Goal: Information Seeking & Learning: Learn about a topic

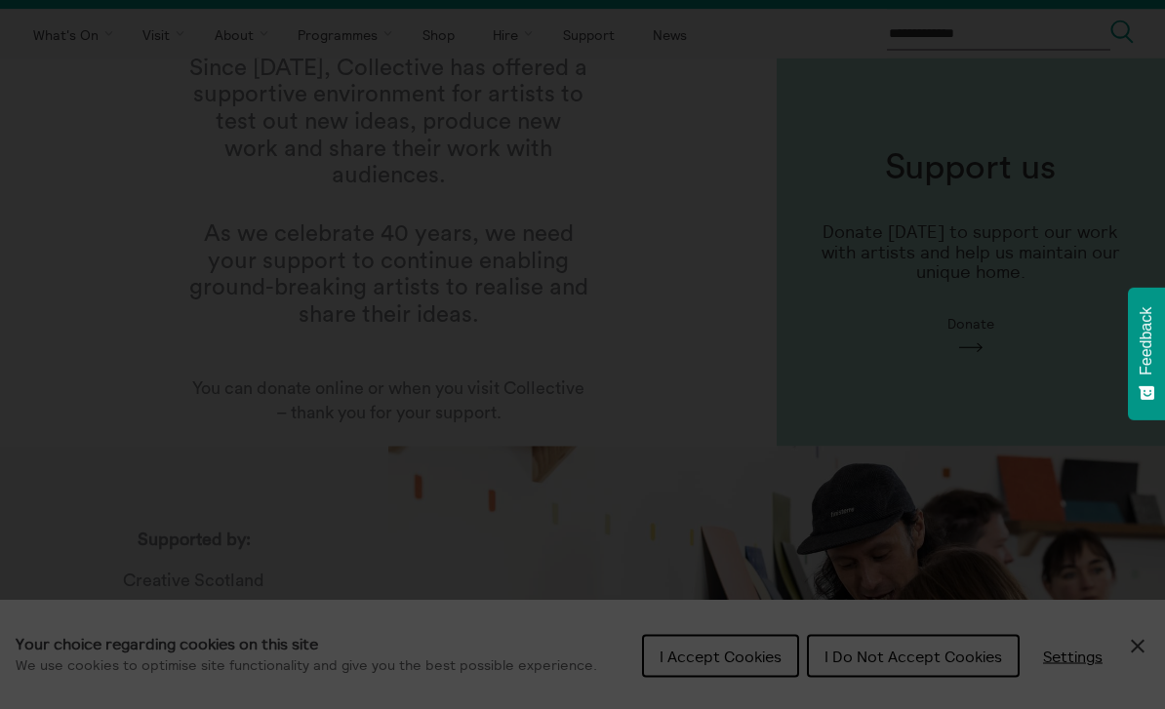
scroll to position [45, 0]
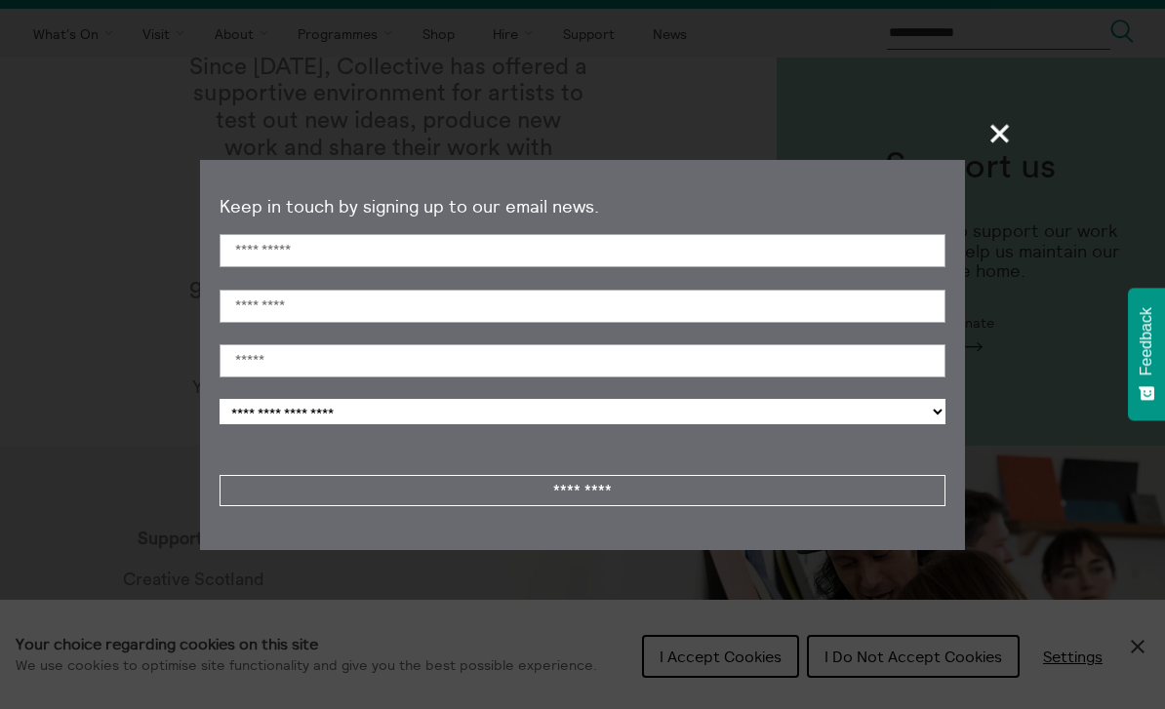
click at [985, 145] on span "+" at bounding box center [1001, 133] width 58 height 58
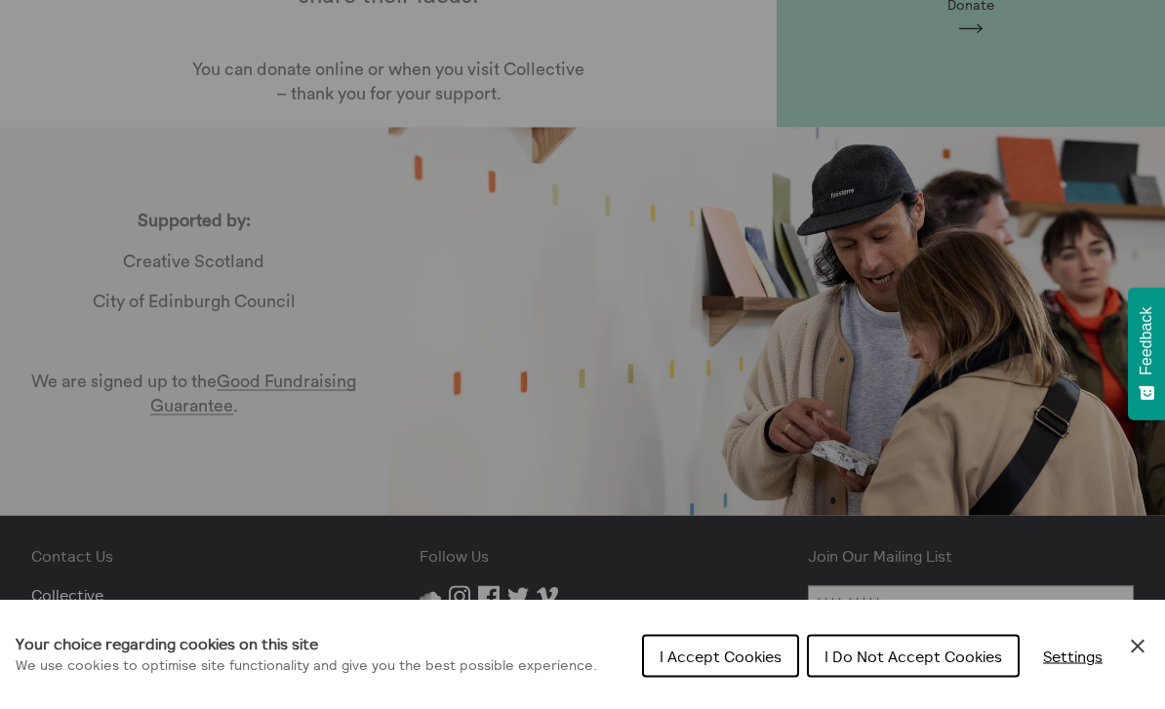
scroll to position [476, 0]
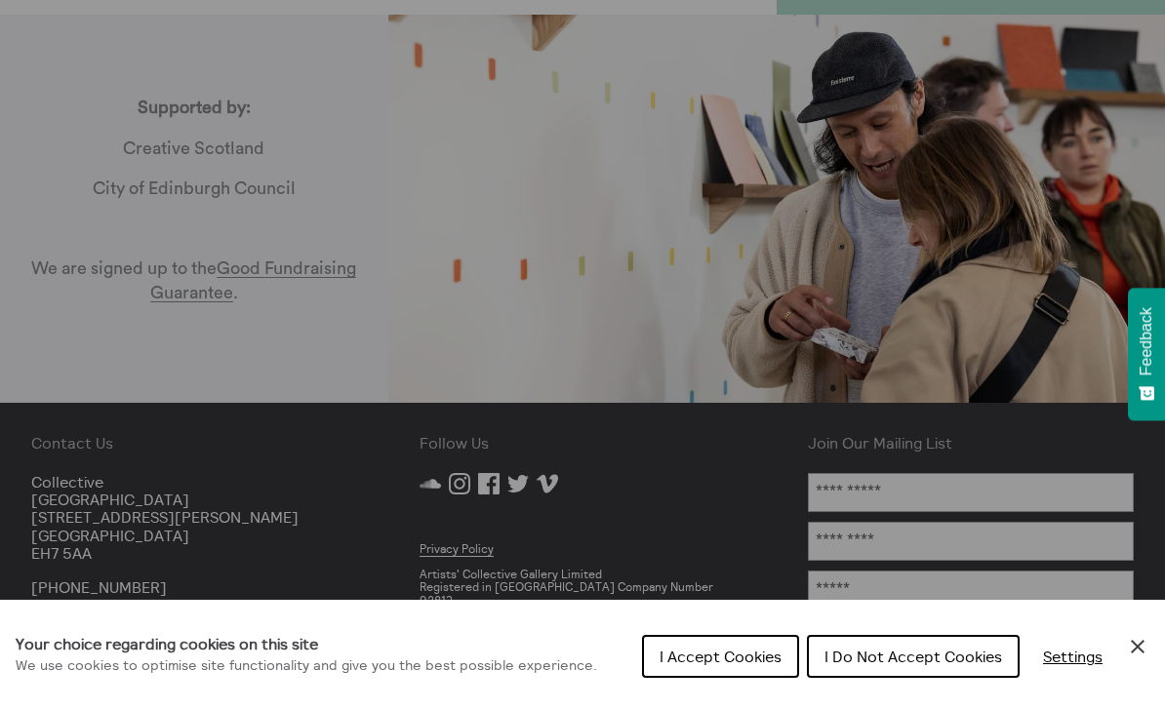
click at [920, 666] on span "I Do Not Accept Cookies" at bounding box center [913, 657] width 178 height 20
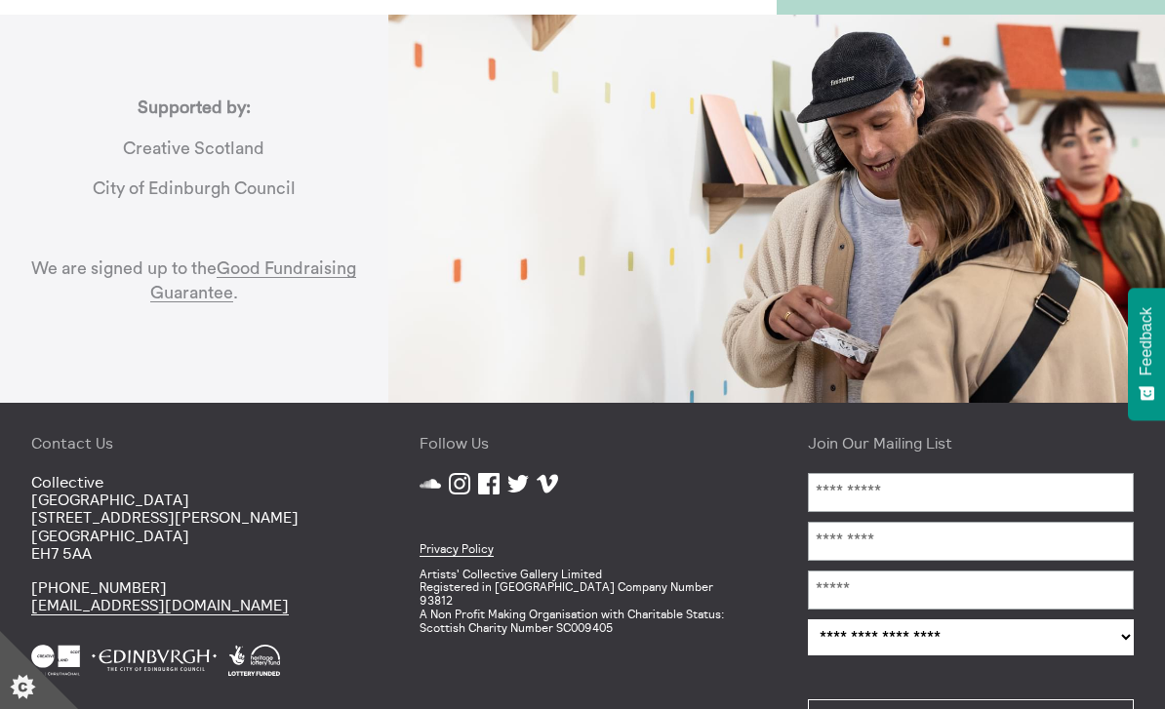
click at [16, 700] on icon "Set cookie preferences" at bounding box center [22, 687] width 25 height 24
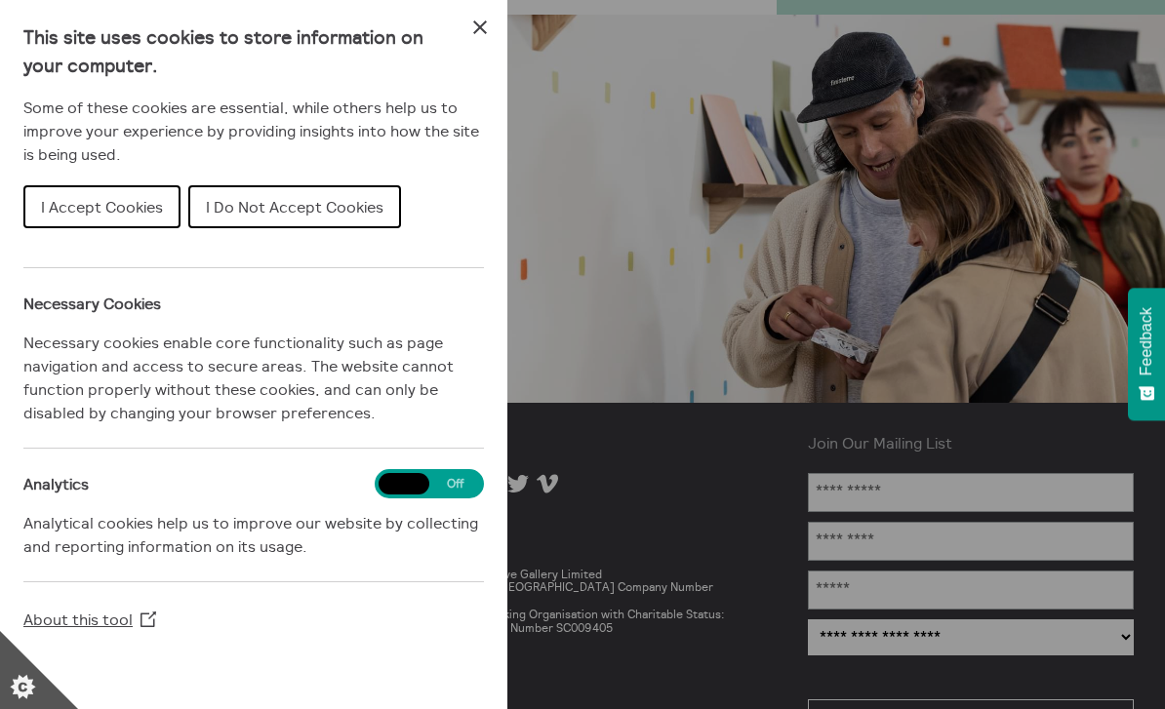
click at [356, 213] on button "I Do Not Accept Cookies" at bounding box center [294, 206] width 213 height 43
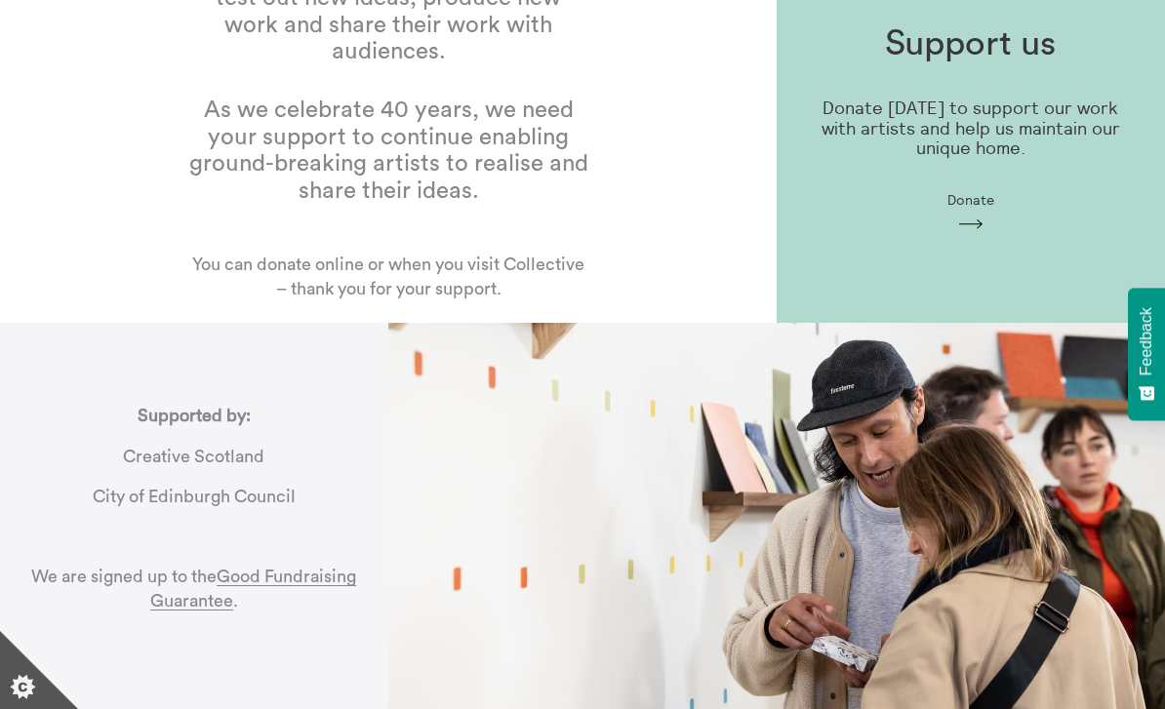
scroll to position [0, 0]
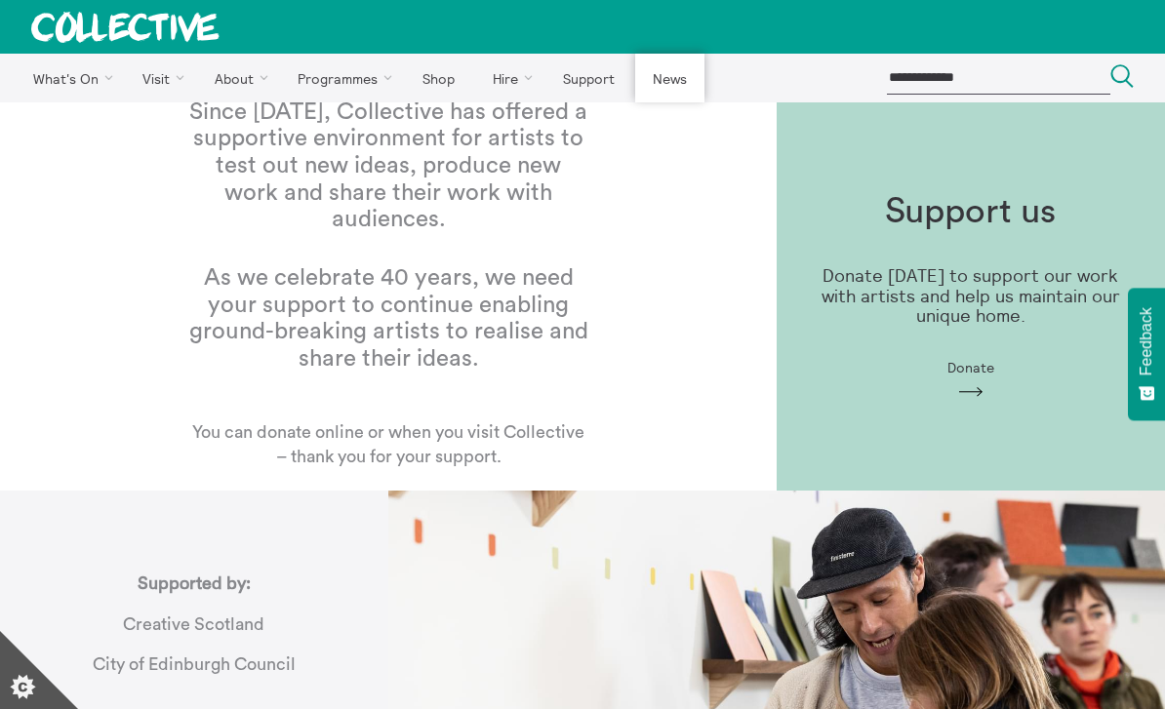
click at [670, 82] on link "News" at bounding box center [669, 78] width 68 height 49
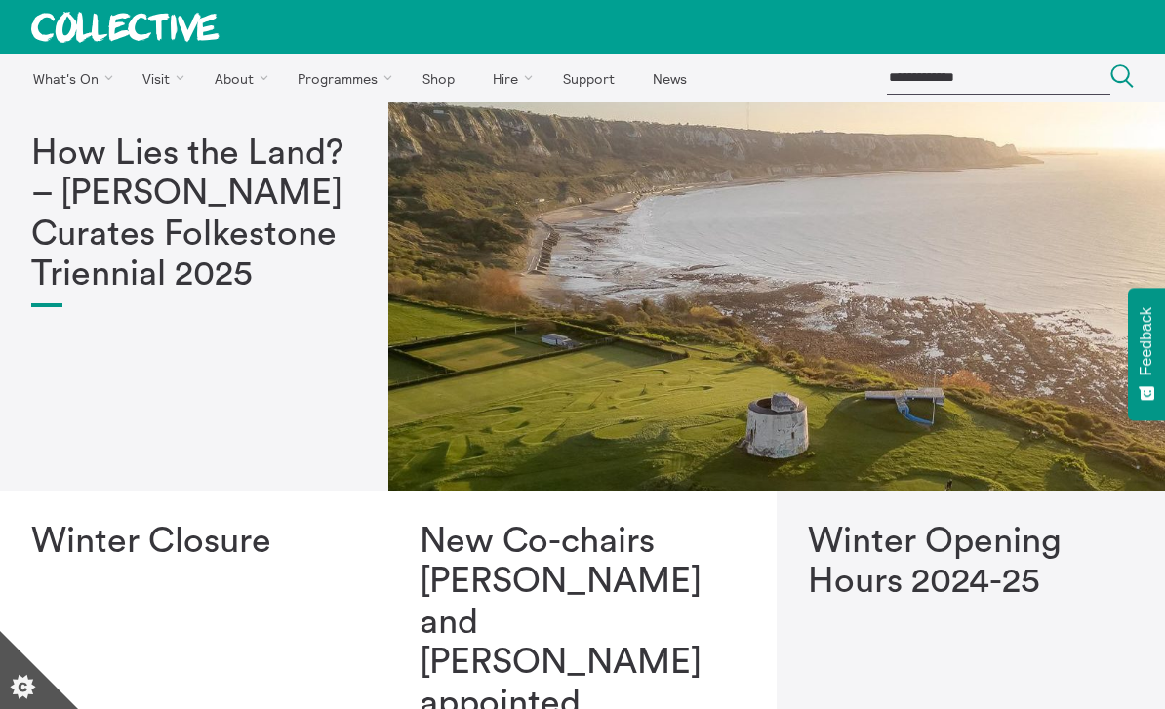
click at [240, 225] on h1 "How Lies the Land? – [PERSON_NAME] Curates Folkestone Triennial 2025" at bounding box center [194, 215] width 326 height 162
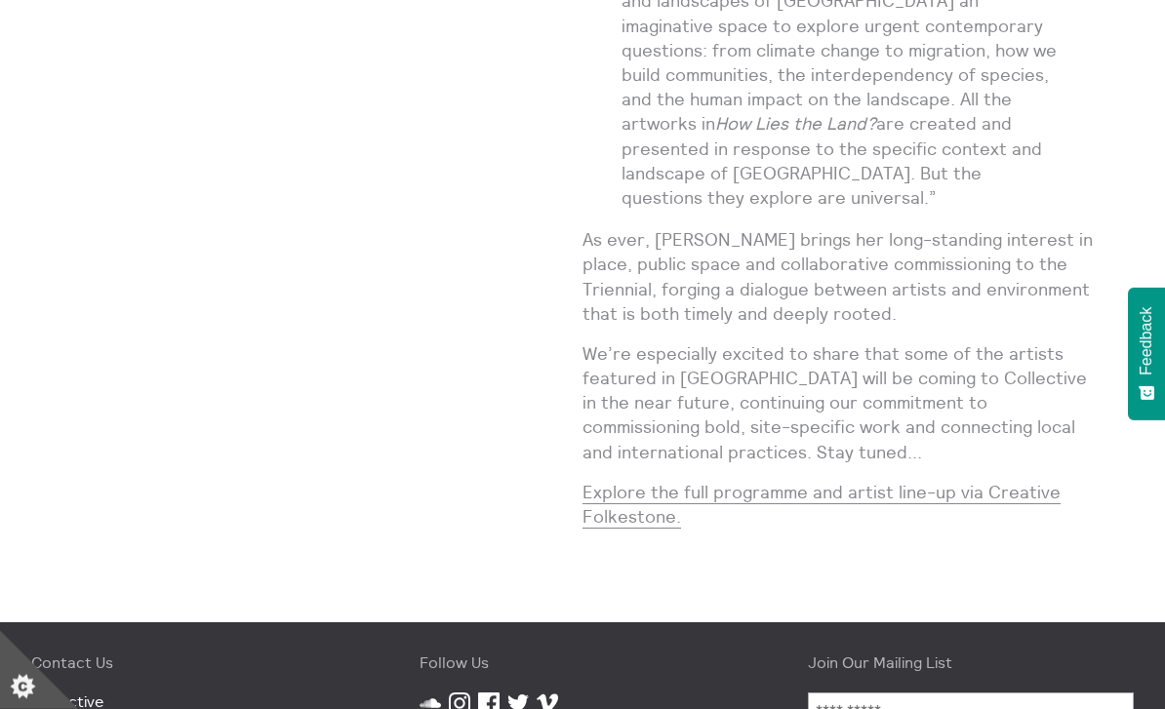
scroll to position [1231, 0]
click at [968, 481] on link "Explore the full programme and artist line-up via Creative Folkestone." at bounding box center [821, 505] width 478 height 48
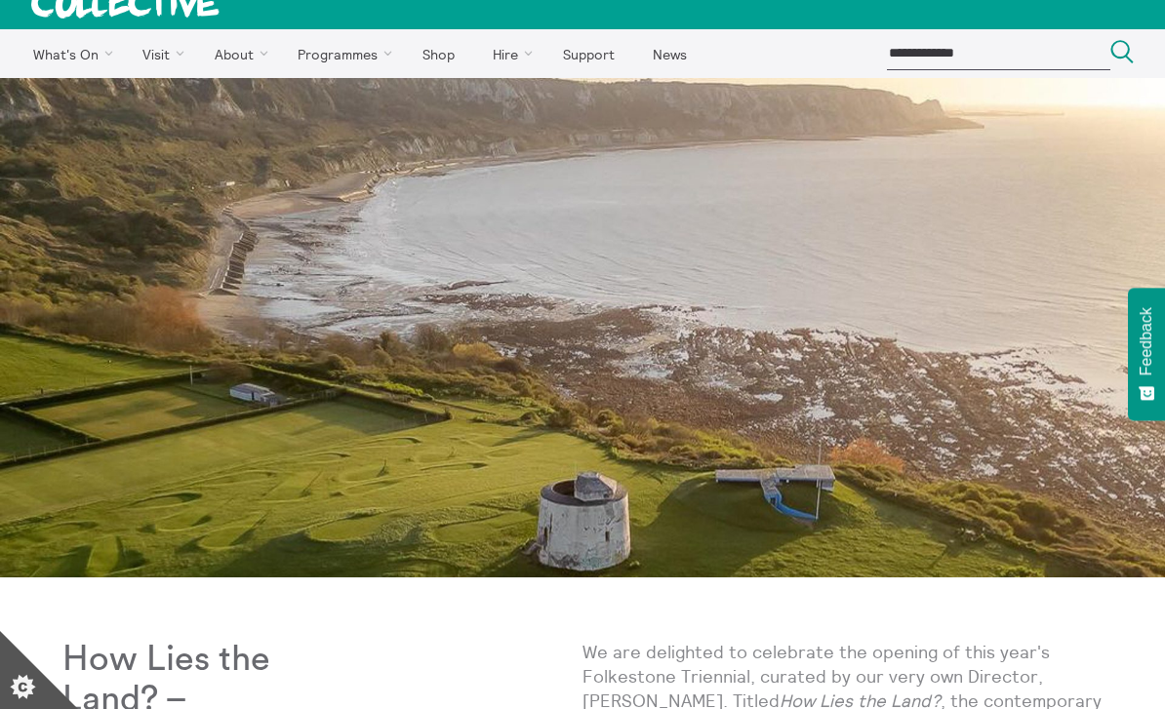
scroll to position [0, 0]
